Goal: Transaction & Acquisition: Obtain resource

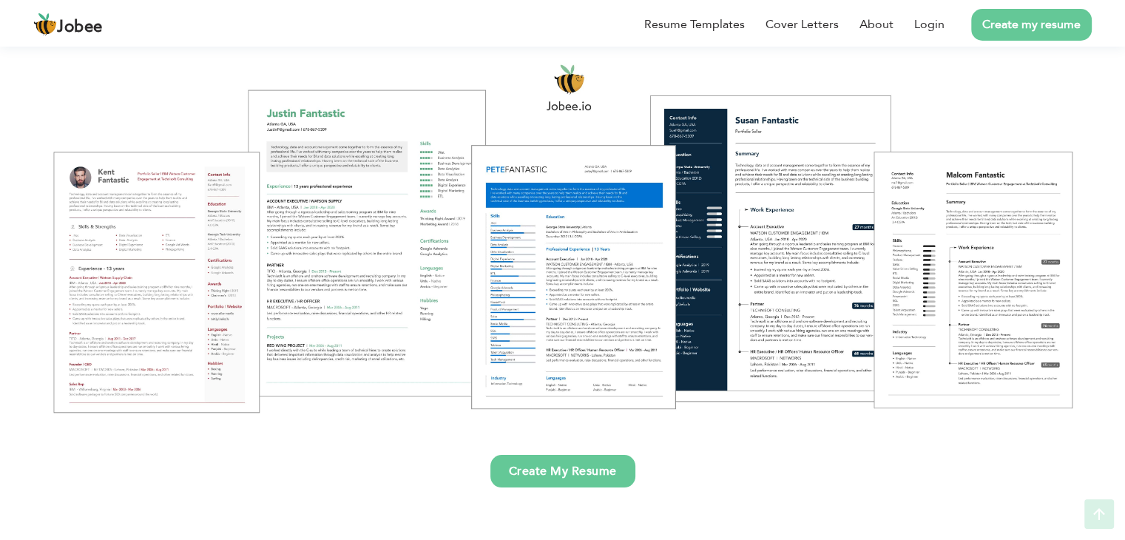
scroll to position [152, 0]
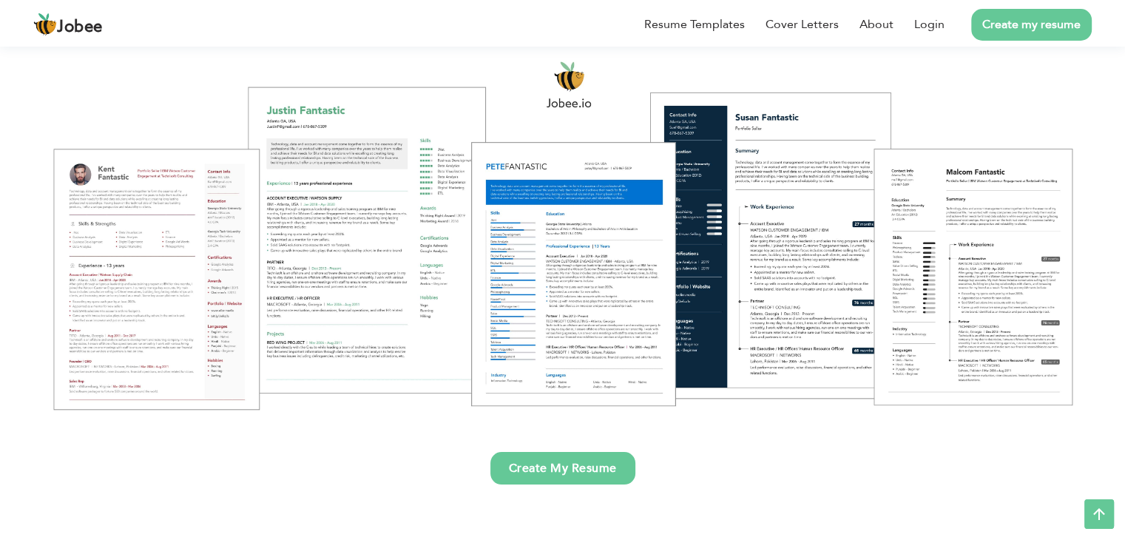
click at [535, 464] on link "Create My Resume" at bounding box center [562, 468] width 145 height 33
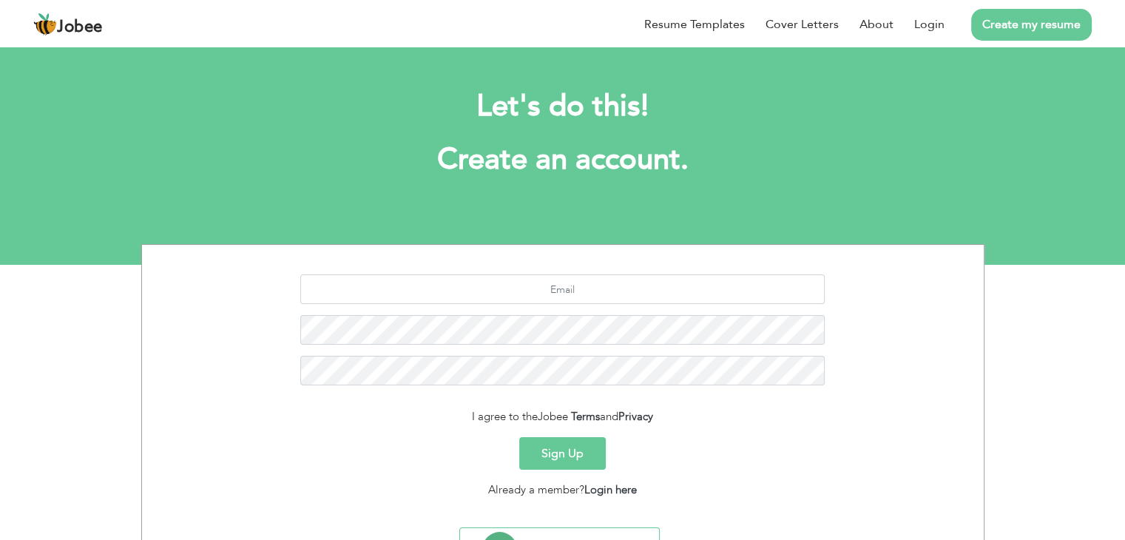
scroll to position [74, 0]
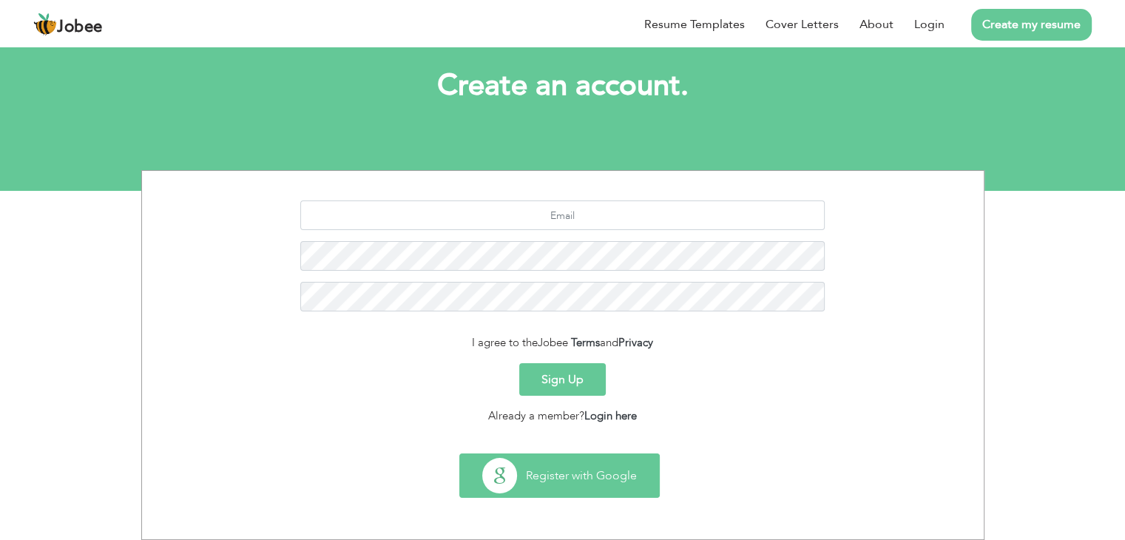
click at [574, 489] on button "Register with Google" at bounding box center [559, 475] width 199 height 43
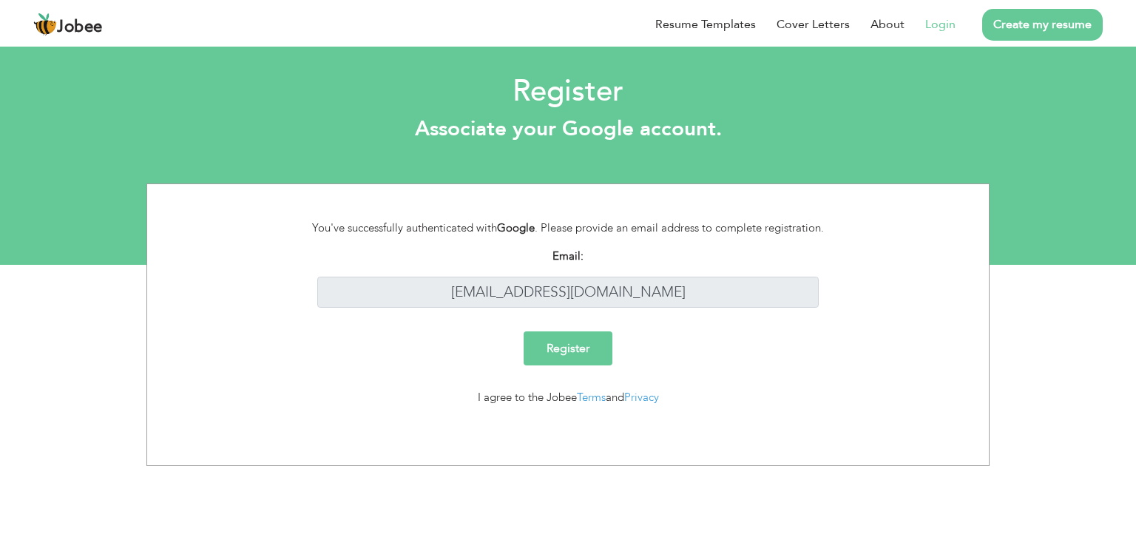
click at [556, 343] on input "Register" at bounding box center [568, 348] width 89 height 34
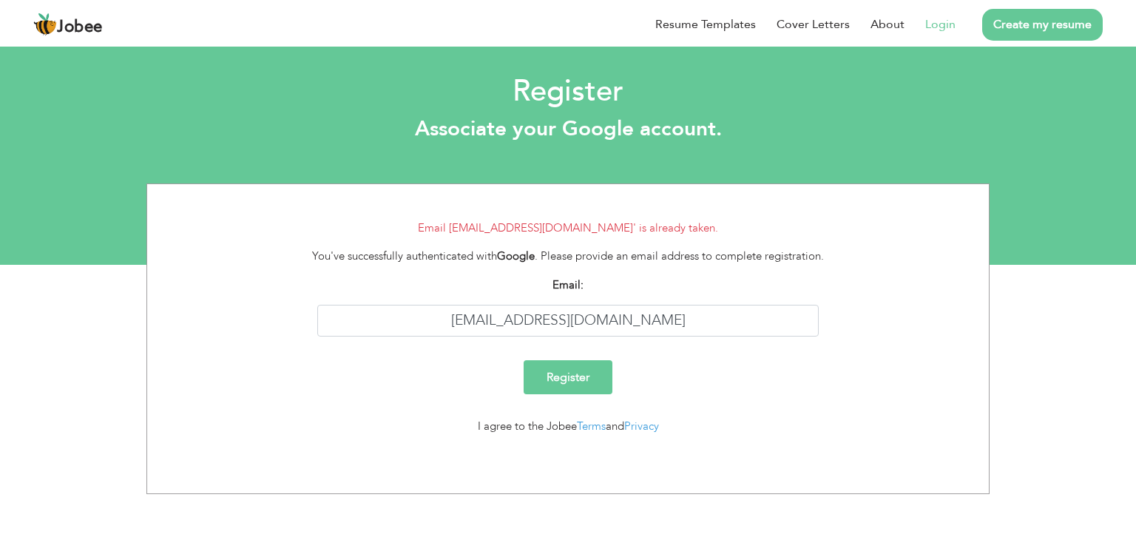
click at [935, 28] on link "Login" at bounding box center [940, 25] width 30 height 18
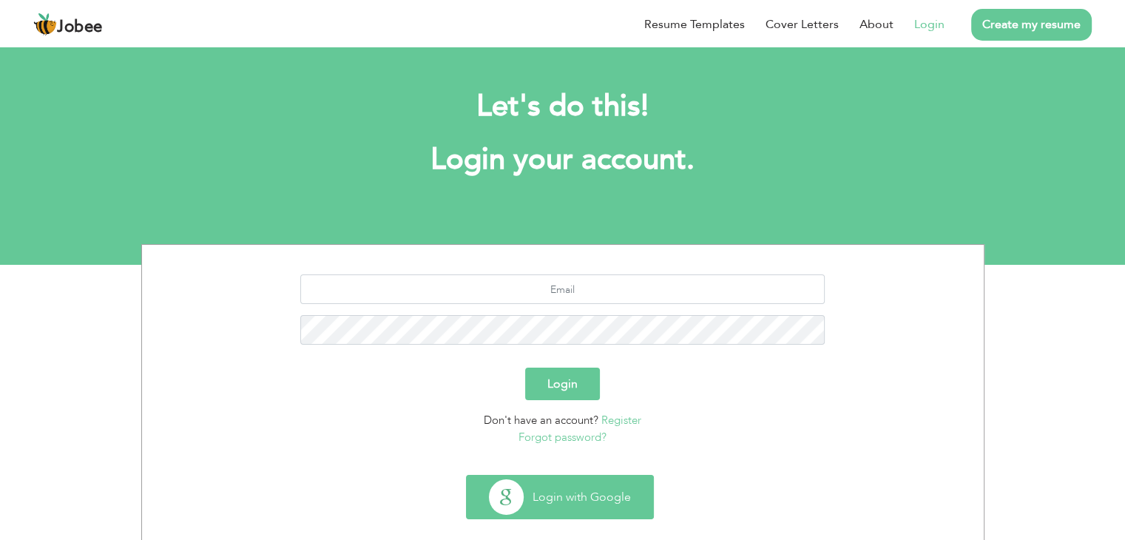
click at [578, 489] on button "Login with Google" at bounding box center [560, 496] width 186 height 43
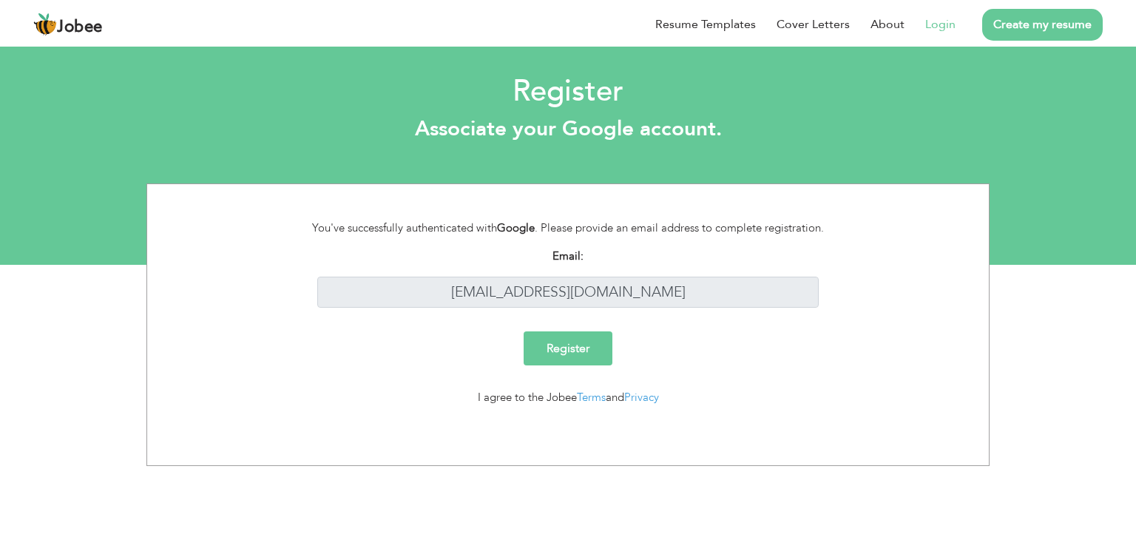
click at [577, 349] on input "Register" at bounding box center [568, 348] width 89 height 34
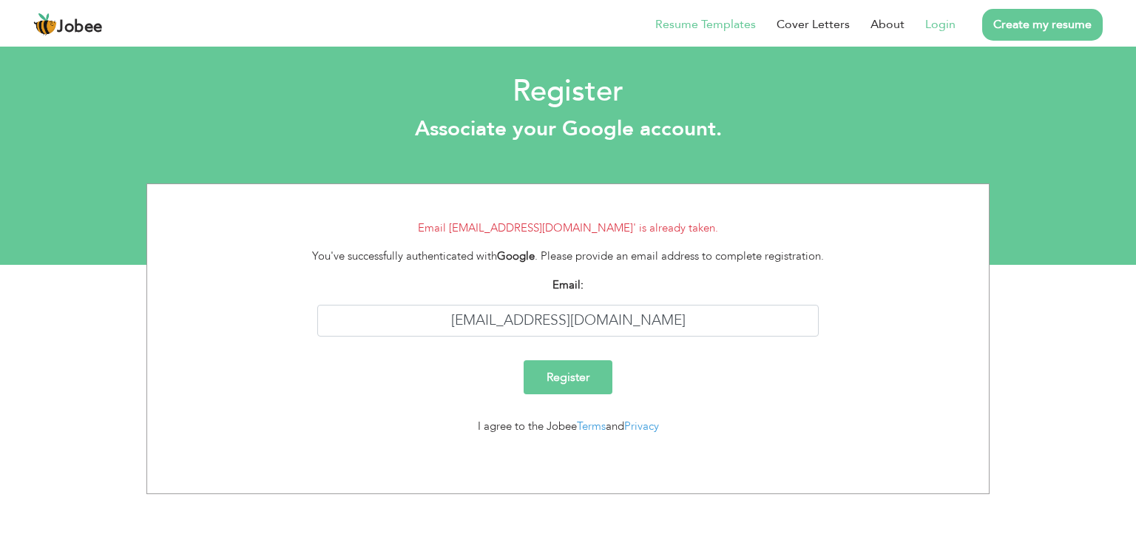
click at [719, 21] on link "Resume Templates" at bounding box center [705, 25] width 101 height 18
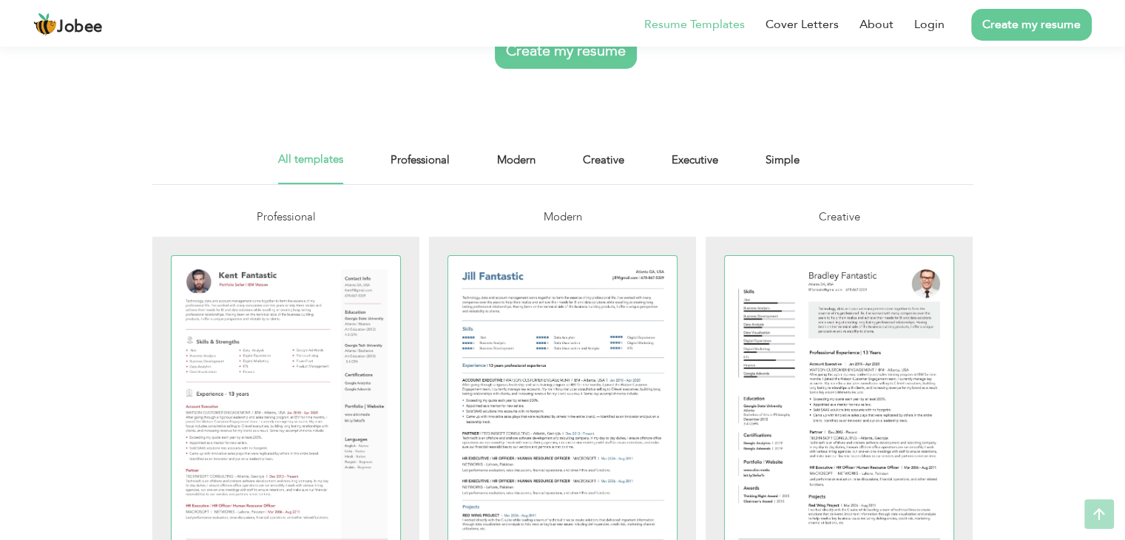
scroll to position [206, 0]
click at [435, 163] on link "Professional" at bounding box center [419, 165] width 59 height 33
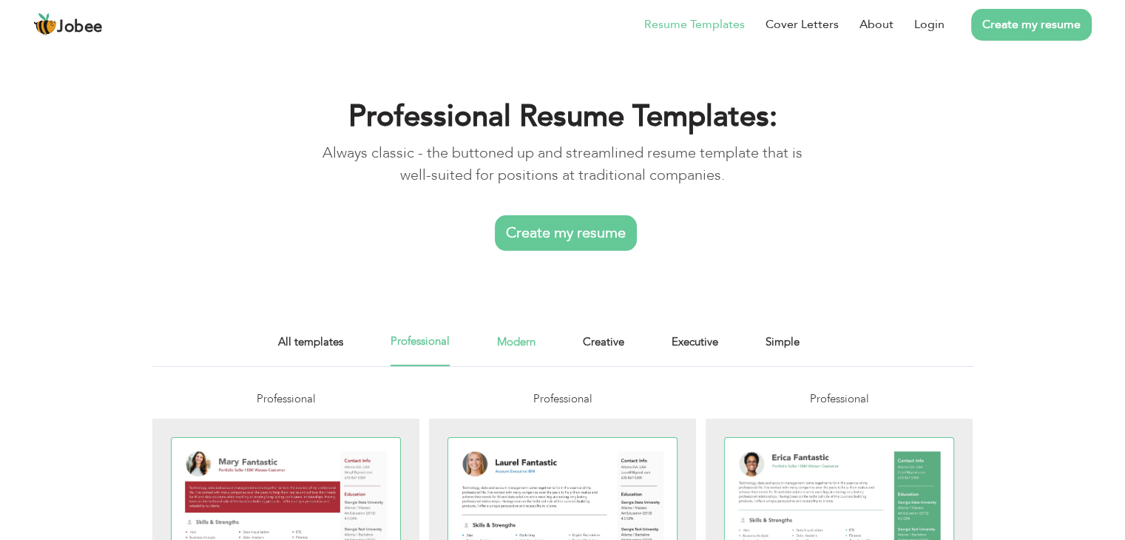
click at [500, 333] on link "Modern" at bounding box center [516, 349] width 38 height 33
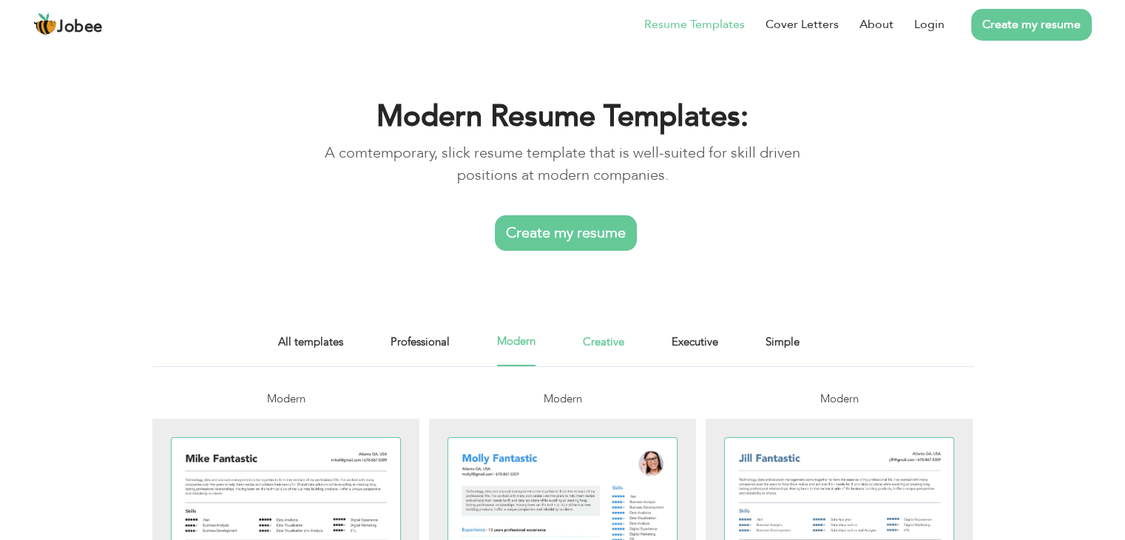
click at [612, 339] on link "Creative" at bounding box center [603, 349] width 41 height 33
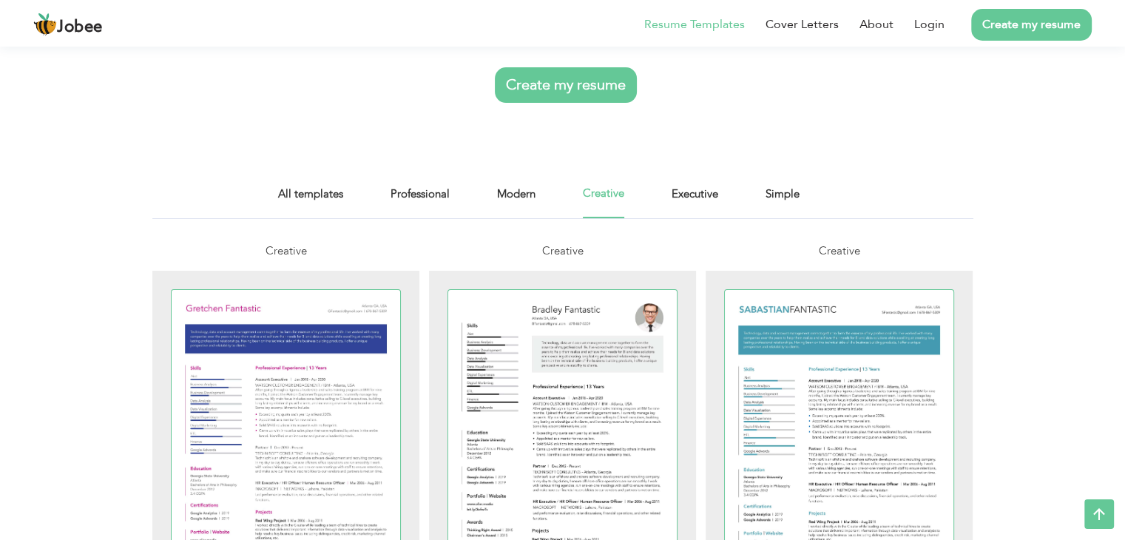
scroll to position [94, 0]
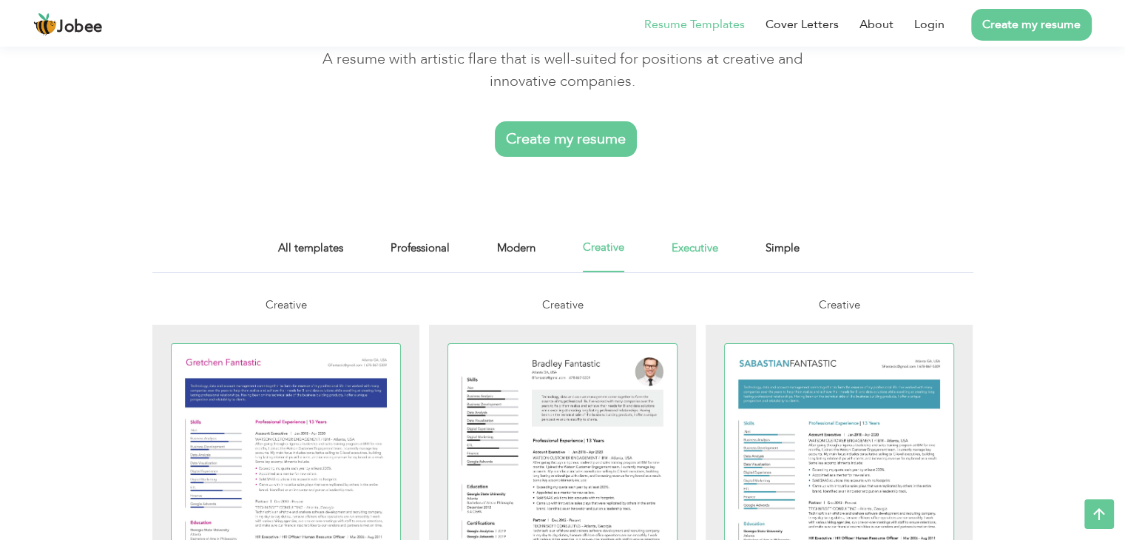
click at [706, 253] on link "Executive" at bounding box center [694, 255] width 47 height 33
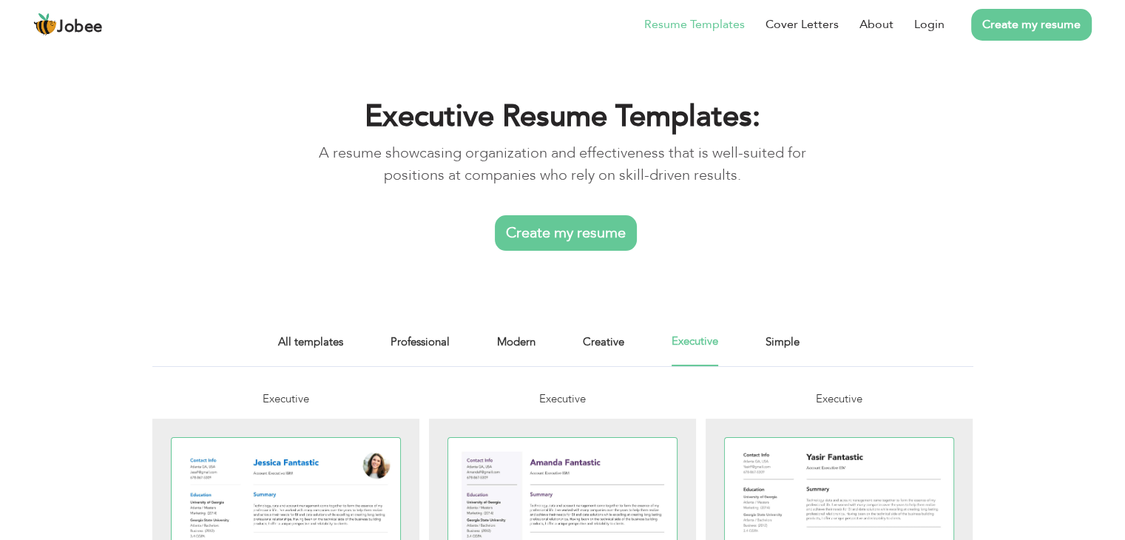
click at [784, 249] on div "Executive Resume Templates: A resume showcasing organization and effectiveness …" at bounding box center [562, 170] width 563 height 217
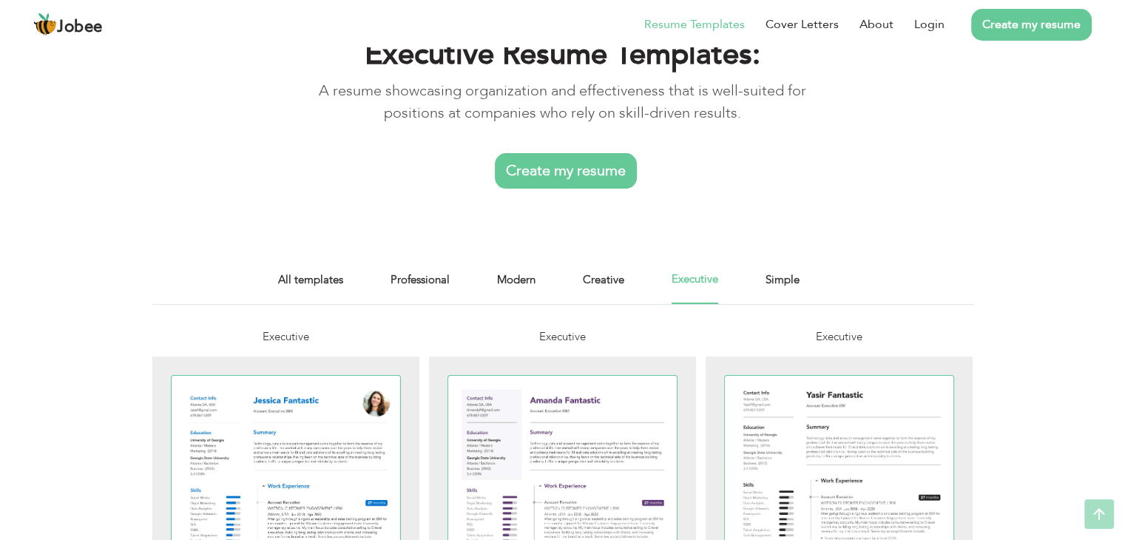
scroll to position [62, 0]
click at [777, 282] on link "Simple" at bounding box center [782, 287] width 34 height 33
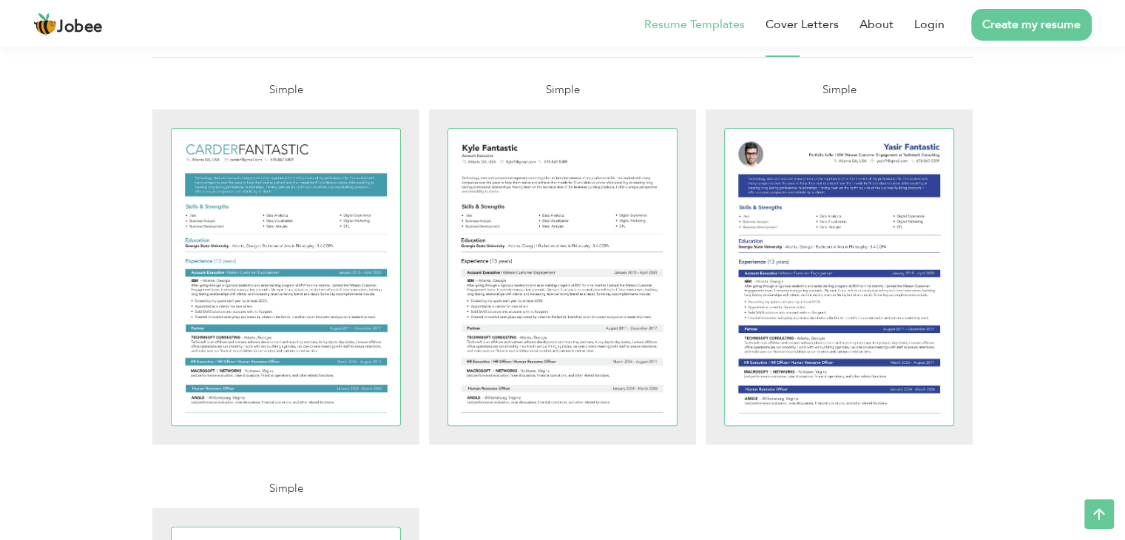
scroll to position [311, 0]
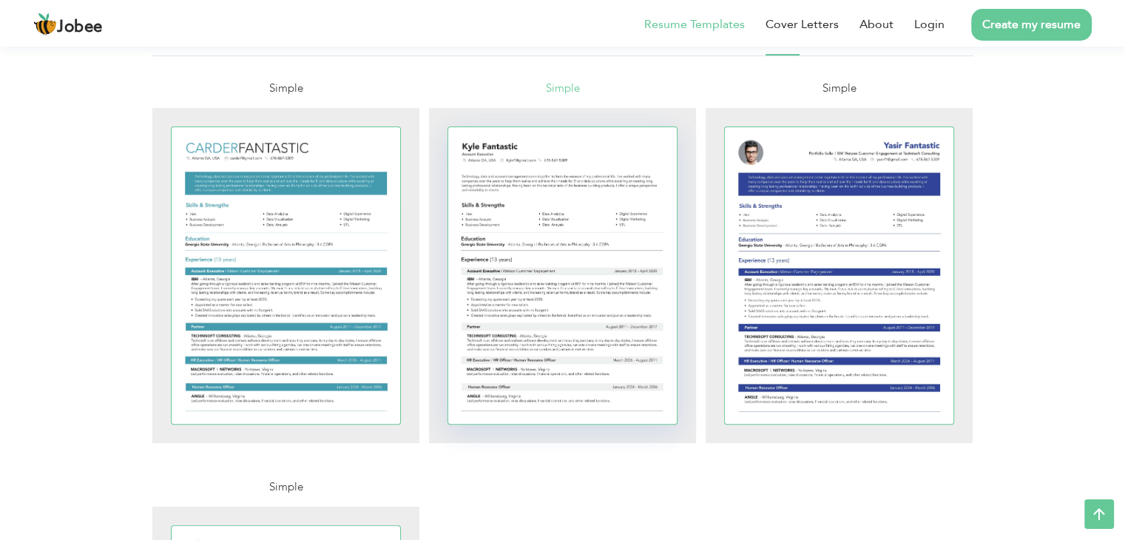
click at [623, 235] on div at bounding box center [562, 275] width 229 height 297
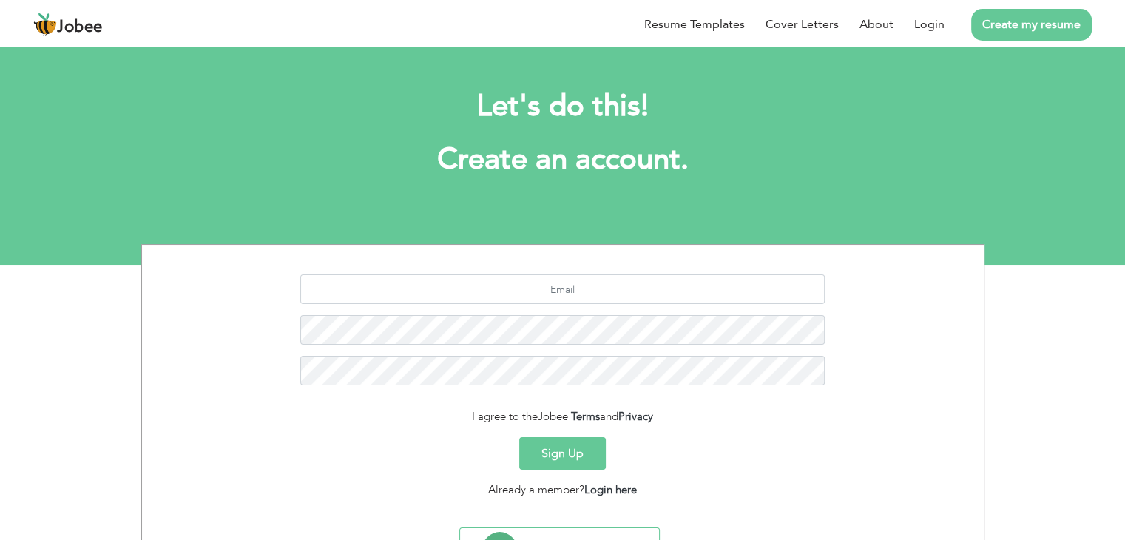
scroll to position [74, 0]
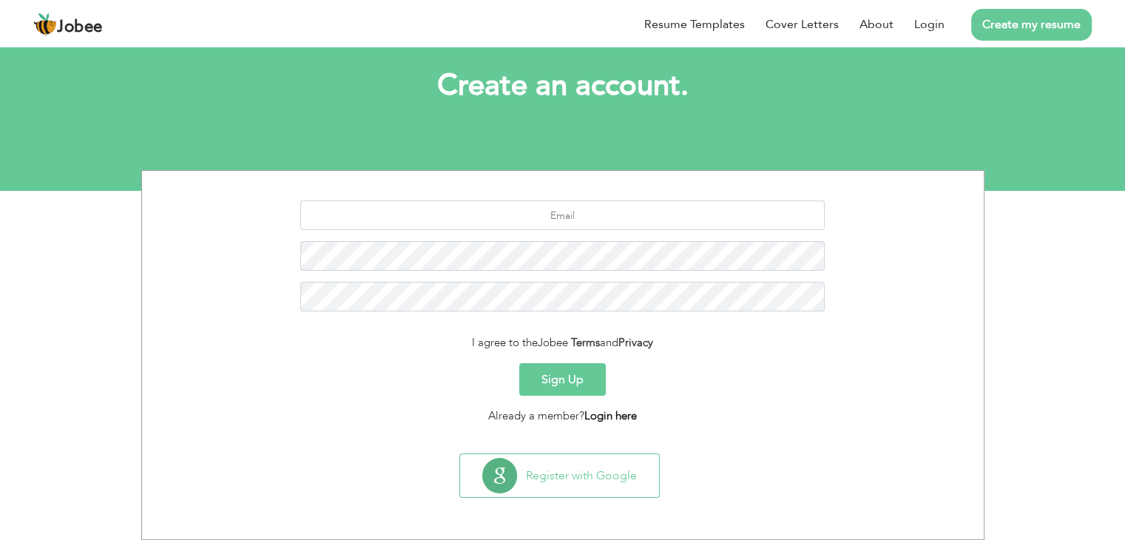
click at [609, 416] on link "Login here" at bounding box center [610, 415] width 53 height 15
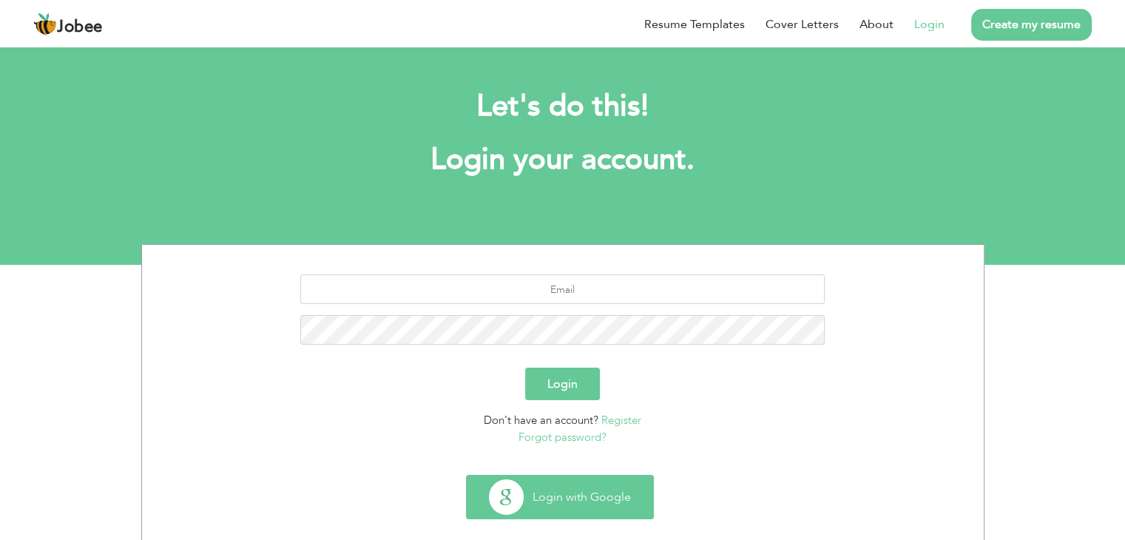
click at [583, 480] on button "Login with Google" at bounding box center [560, 496] width 186 height 43
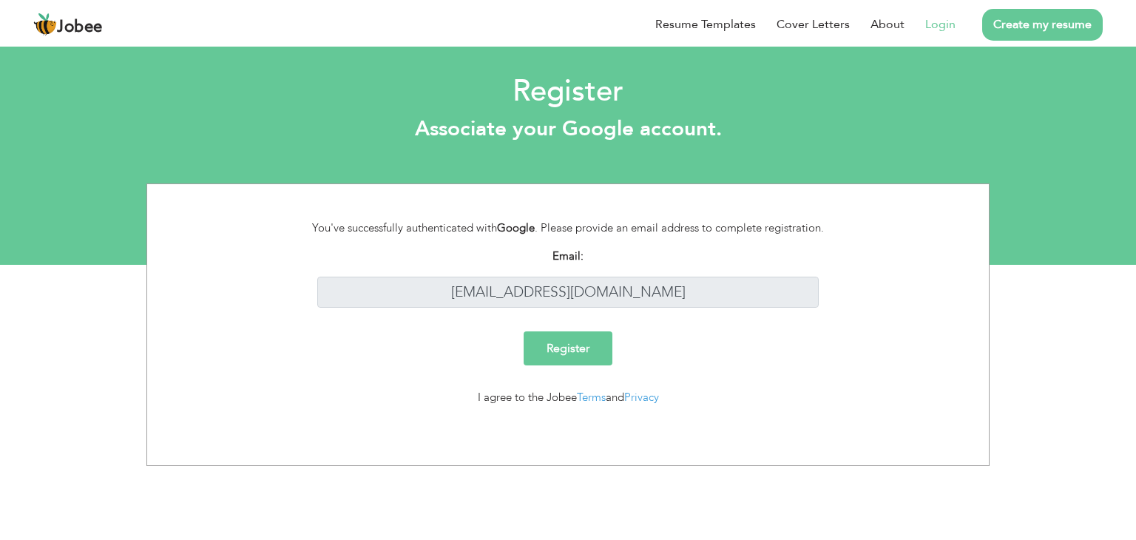
click at [592, 353] on input "Register" at bounding box center [568, 348] width 89 height 34
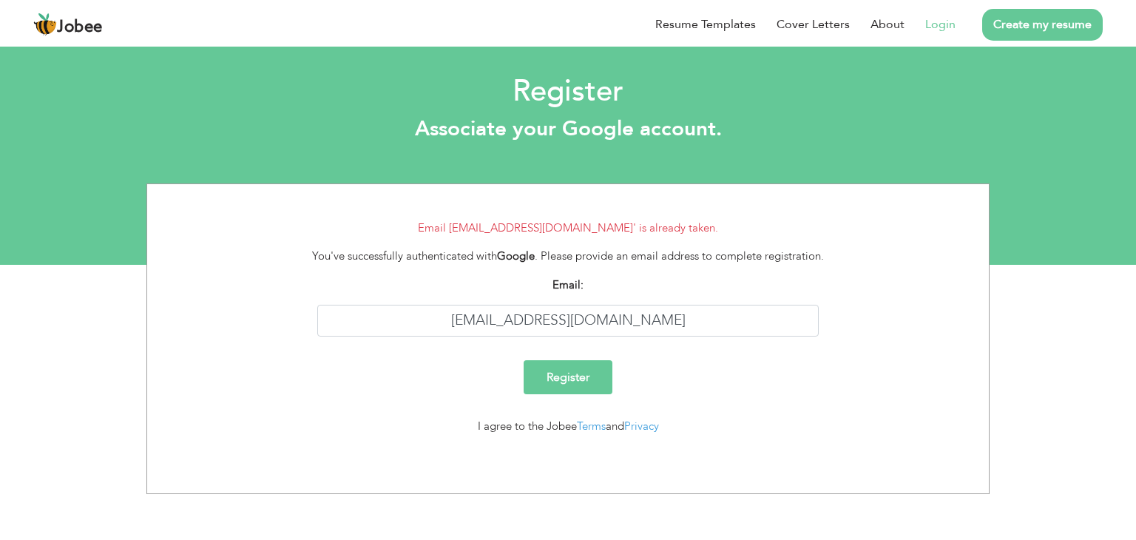
click at [532, 432] on div "I agree to the Jobee Terms and Privacy" at bounding box center [568, 426] width 546 height 17
click at [666, 316] on input "tbjz497@gmail.com" at bounding box center [568, 321] width 502 height 32
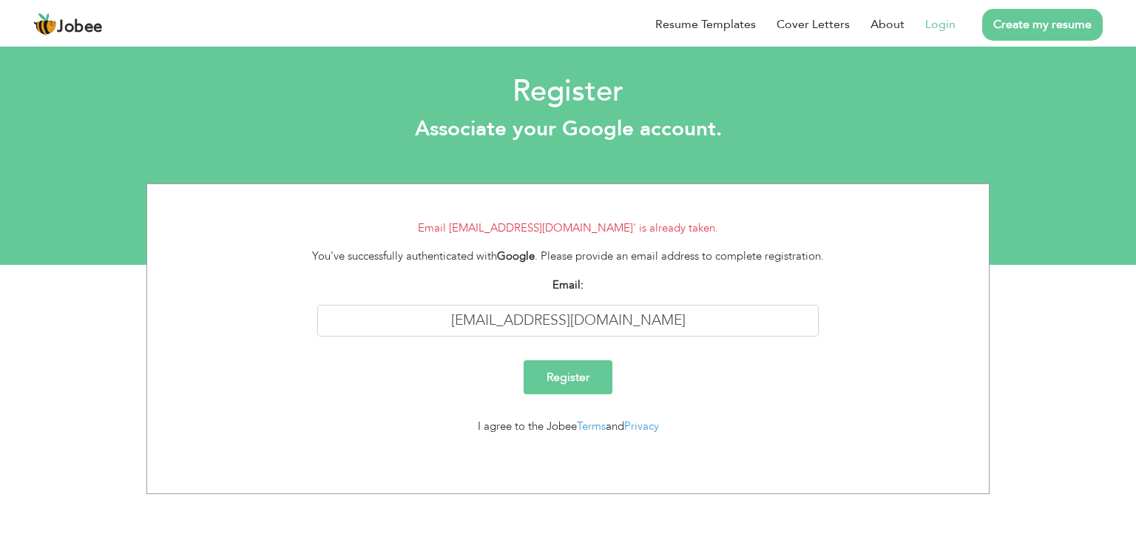
click at [946, 24] on link "Login" at bounding box center [940, 25] width 30 height 18
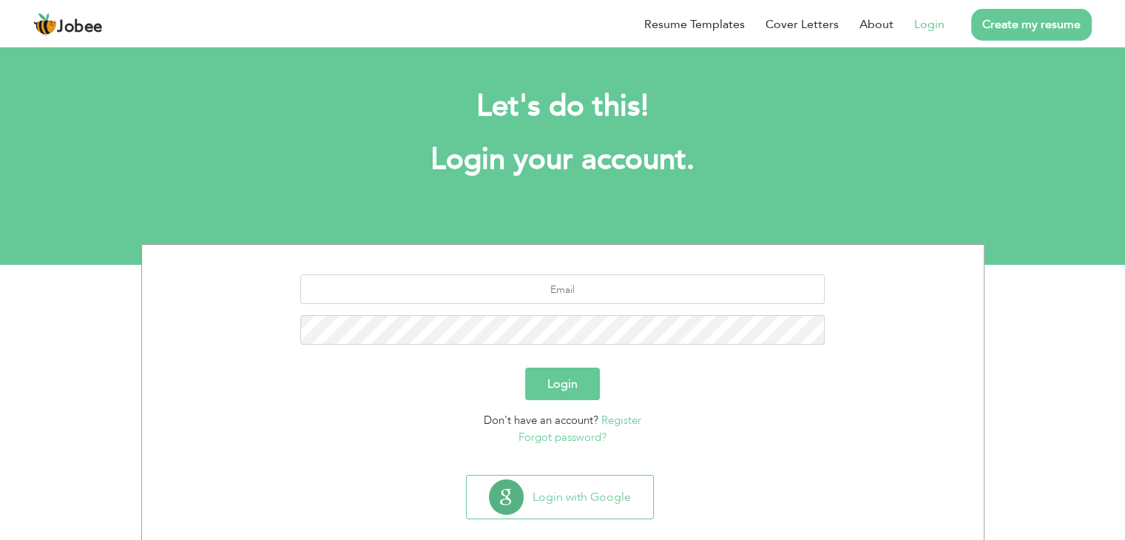
click at [102, 16] on link "Jobee" at bounding box center [68, 25] width 70 height 24
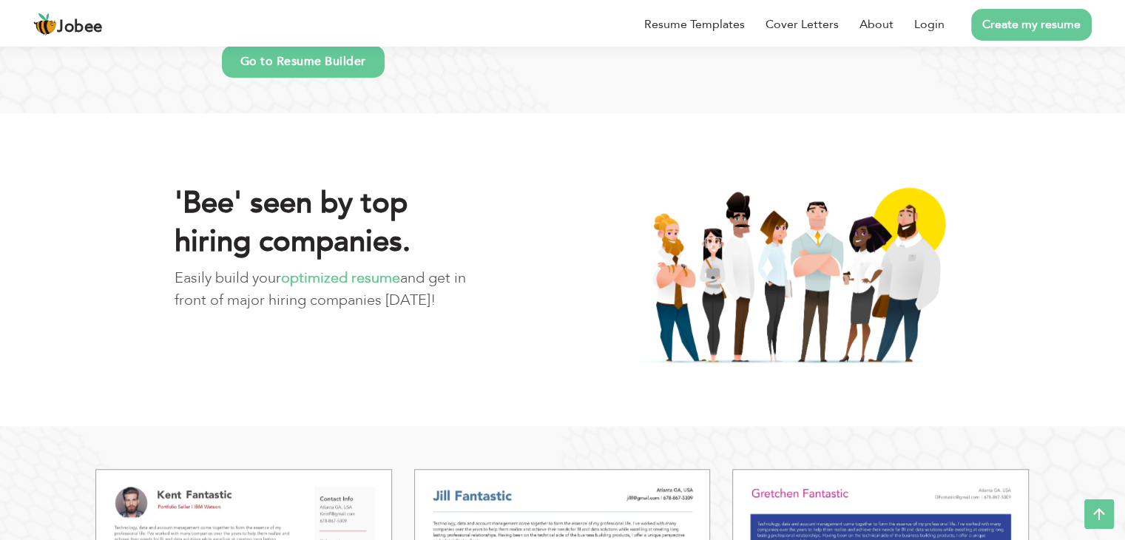
scroll to position [1200, 0]
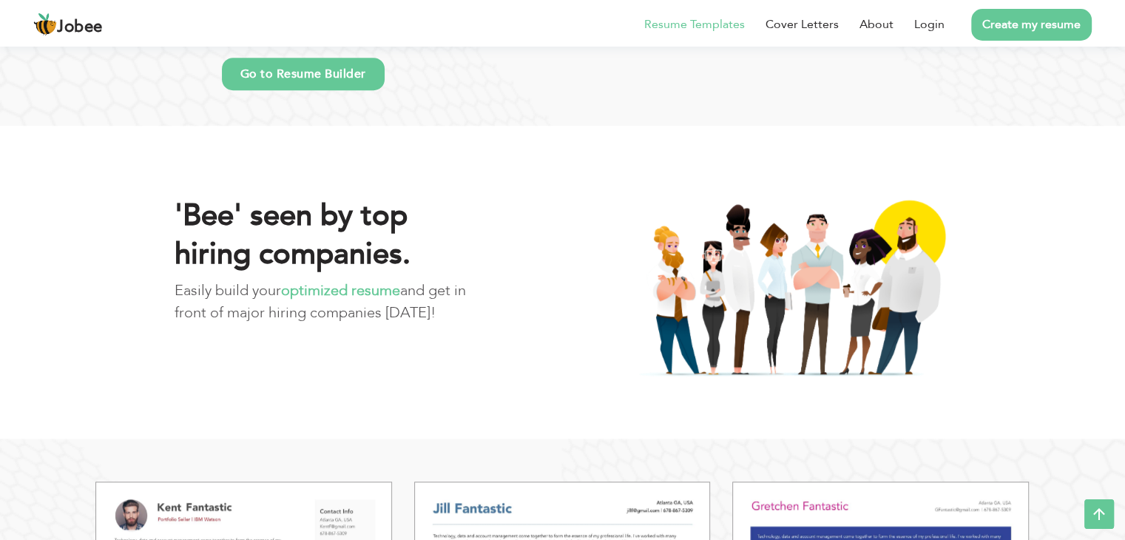
click at [708, 13] on li "Resume Templates" at bounding box center [683, 24] width 121 height 38
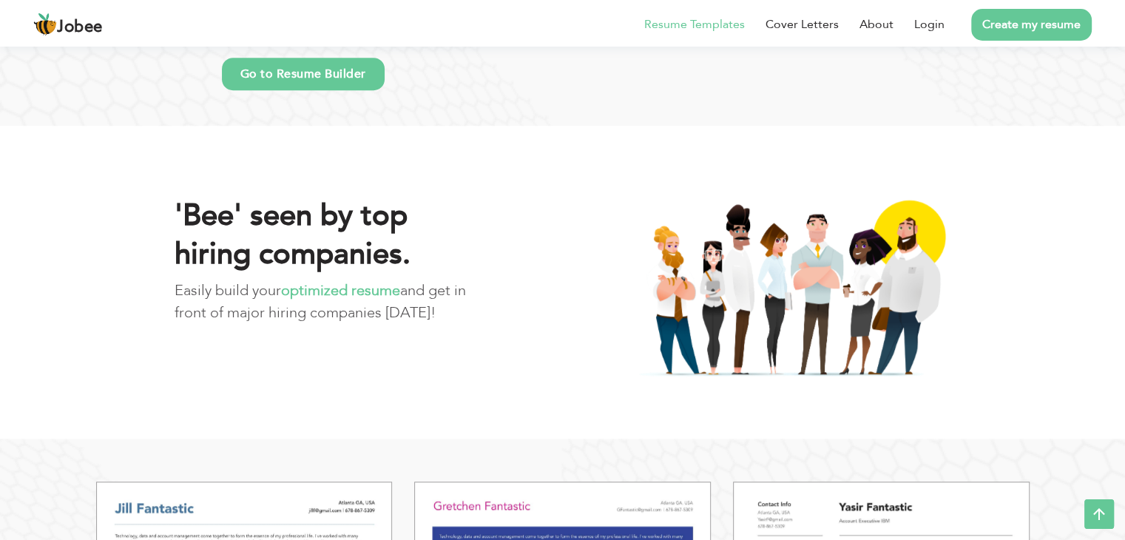
click at [708, 26] on link "Resume Templates" at bounding box center [694, 25] width 101 height 18
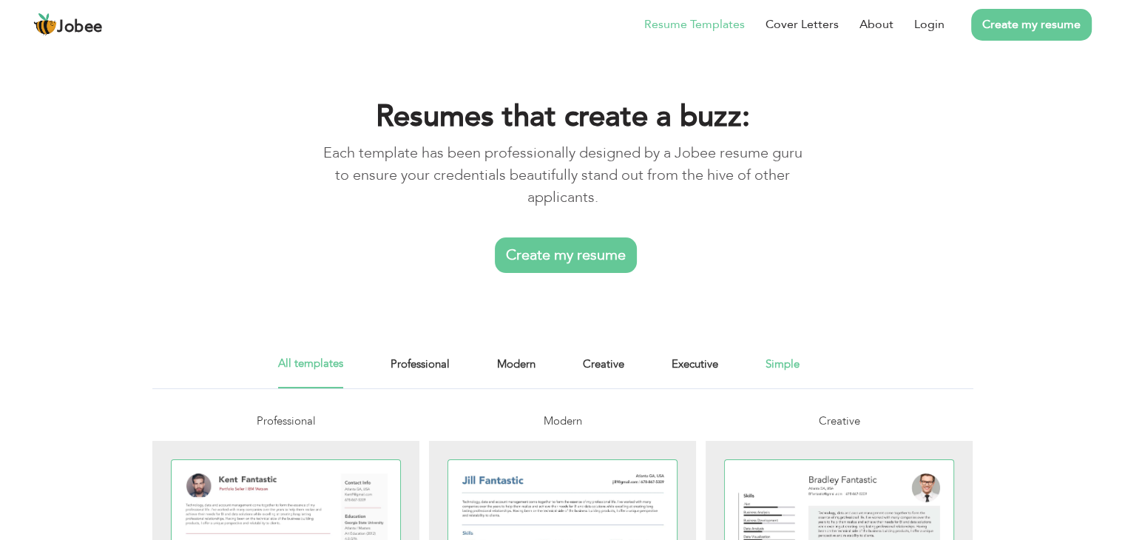
click at [771, 360] on link "Simple" at bounding box center [782, 371] width 34 height 33
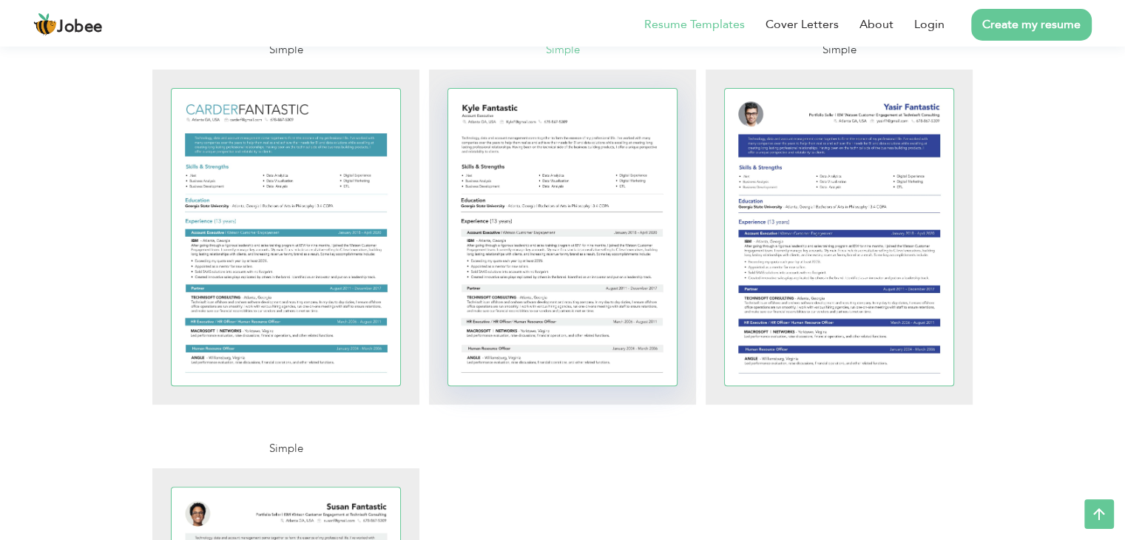
scroll to position [328, 0]
